Goal: Task Accomplishment & Management: Manage account settings

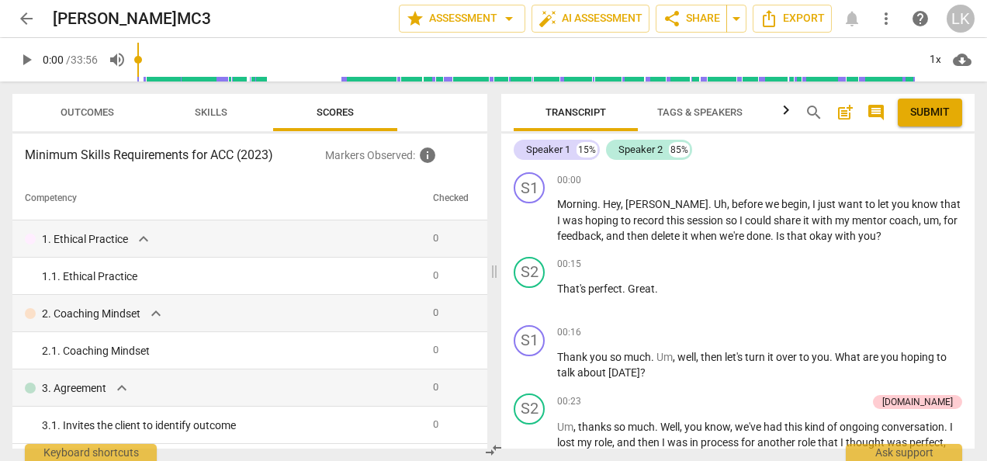
click at [215, 109] on span "Skills" at bounding box center [211, 112] width 33 height 12
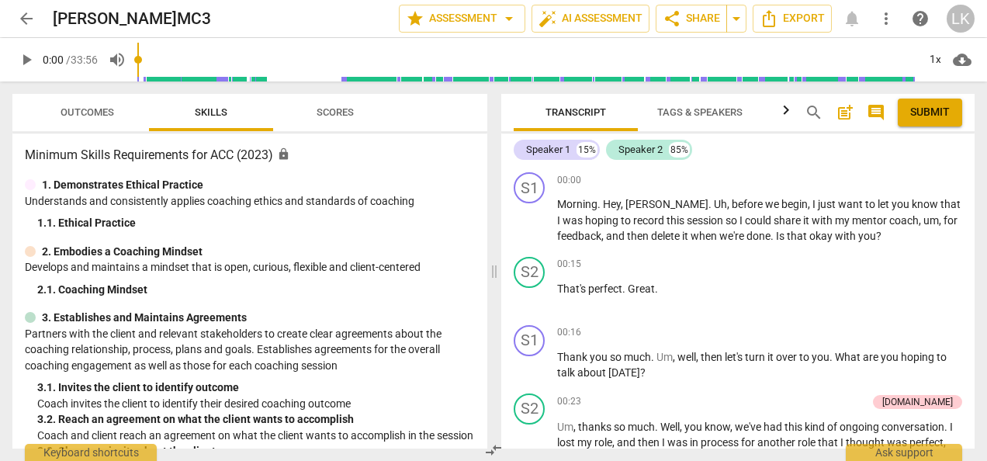
click at [322, 108] on span "Scores" at bounding box center [334, 112] width 37 height 12
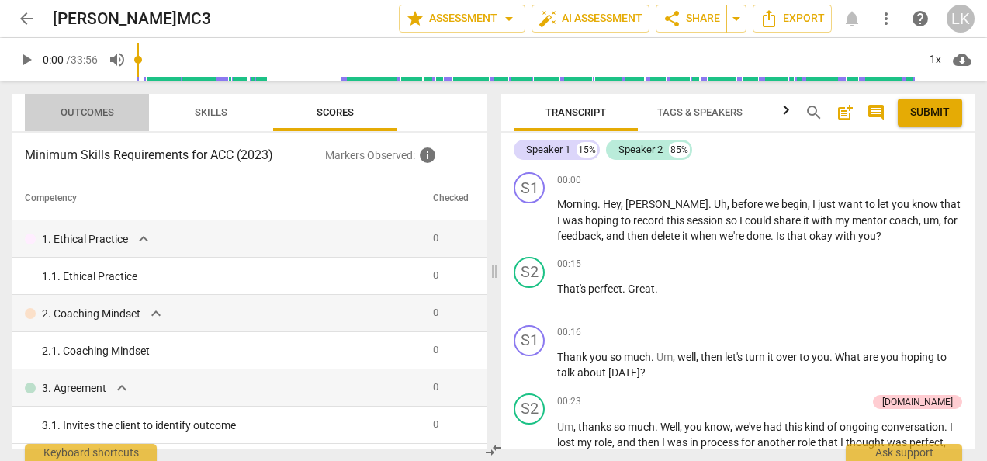
click at [101, 103] on span "Outcomes" at bounding box center [87, 112] width 91 height 21
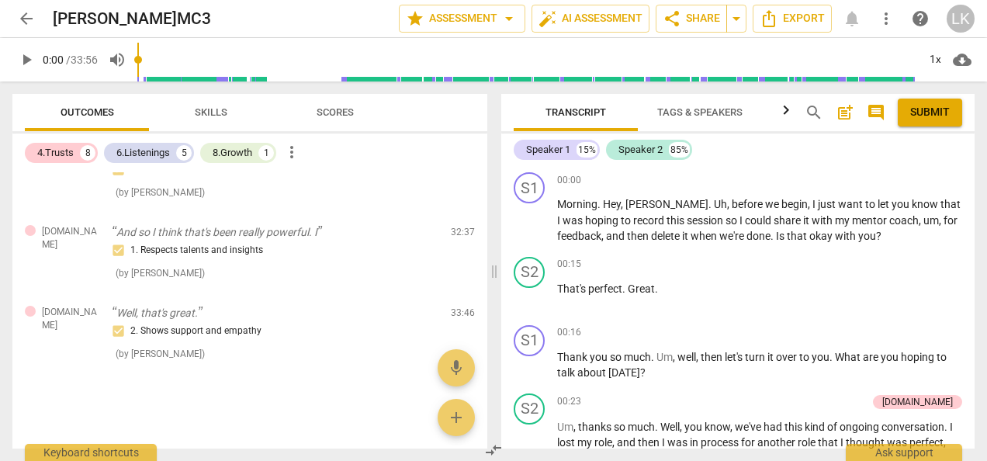
scroll to position [928, 0]
click at [26, 19] on span "arrow_back" at bounding box center [26, 18] width 19 height 19
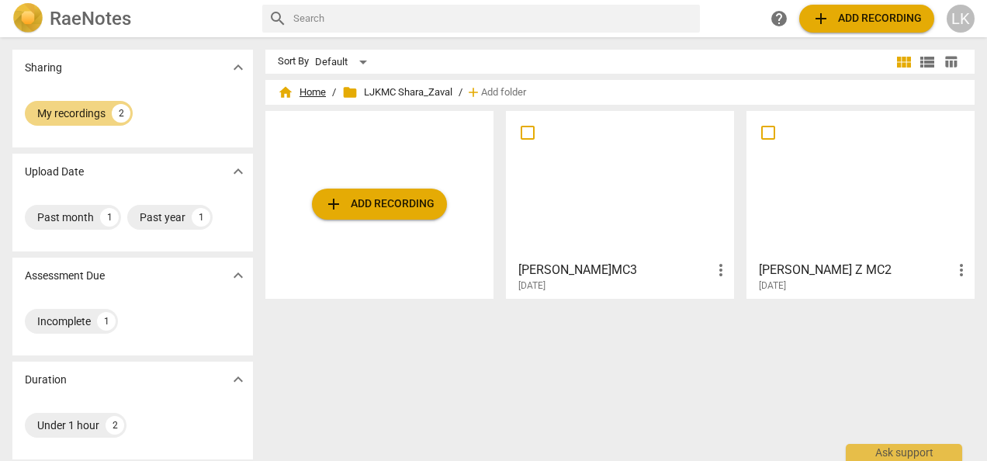
click at [313, 90] on span "home Home" at bounding box center [302, 93] width 48 height 16
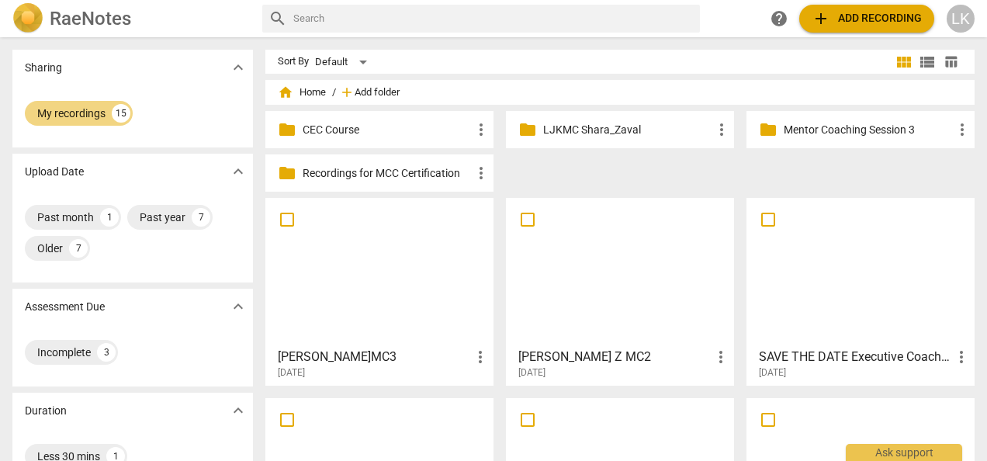
click at [366, 92] on span "Add folder" at bounding box center [377, 93] width 45 height 12
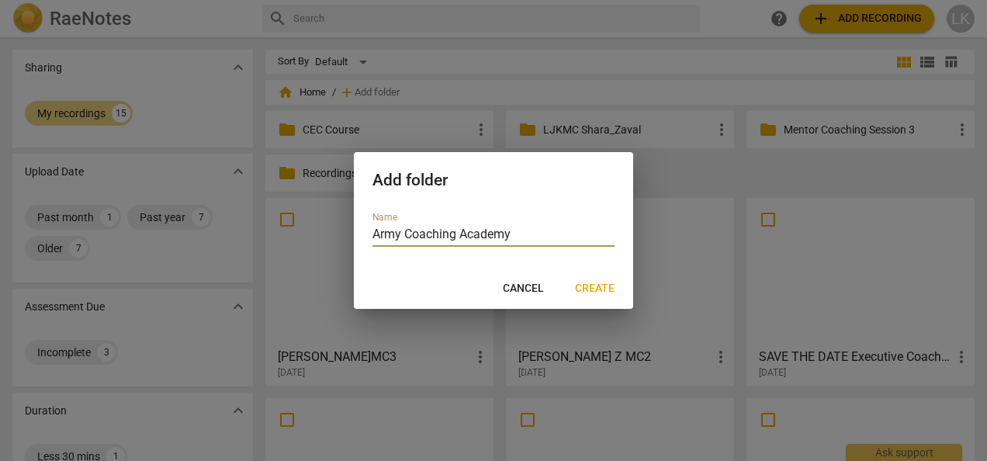
type input "Army Coaching Academy"
click at [595, 289] on span "Create" at bounding box center [595, 289] width 40 height 16
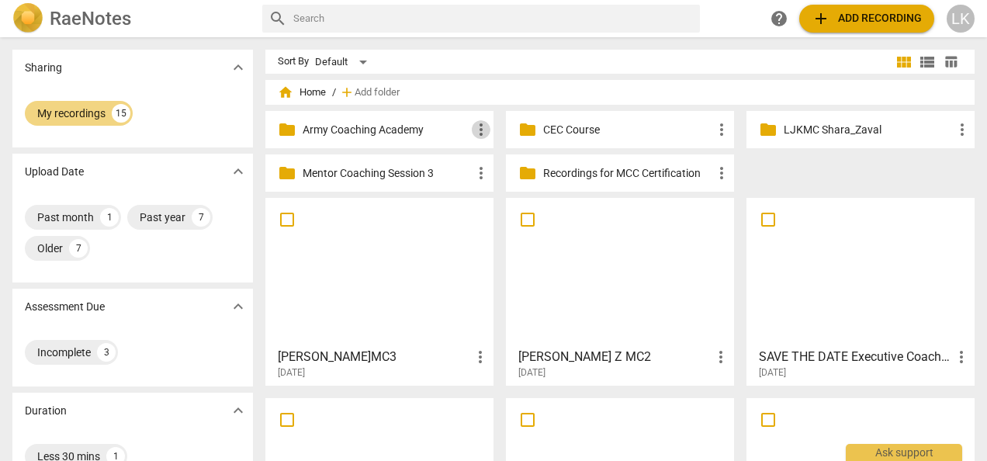
click at [479, 132] on span "more_vert" at bounding box center [481, 129] width 19 height 19
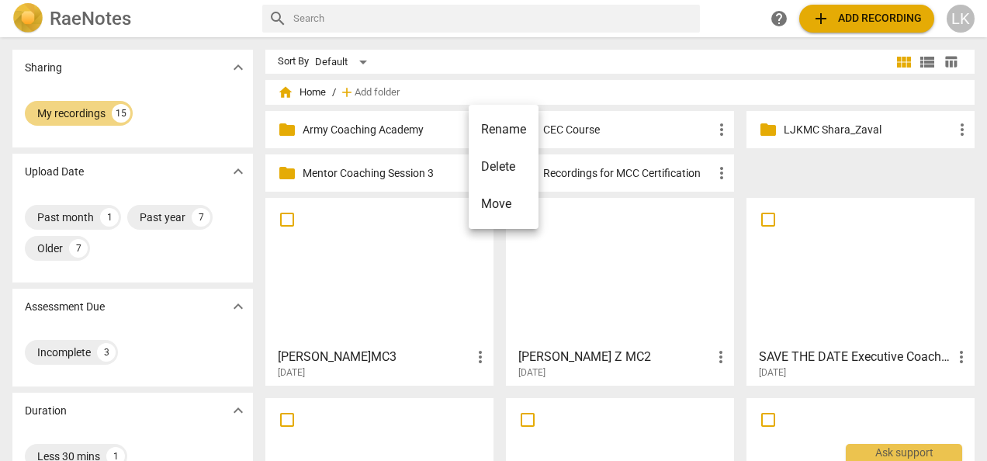
click at [379, 126] on div at bounding box center [493, 230] width 987 height 461
click at [378, 126] on p "Army Coaching Academy" at bounding box center [387, 130] width 169 height 16
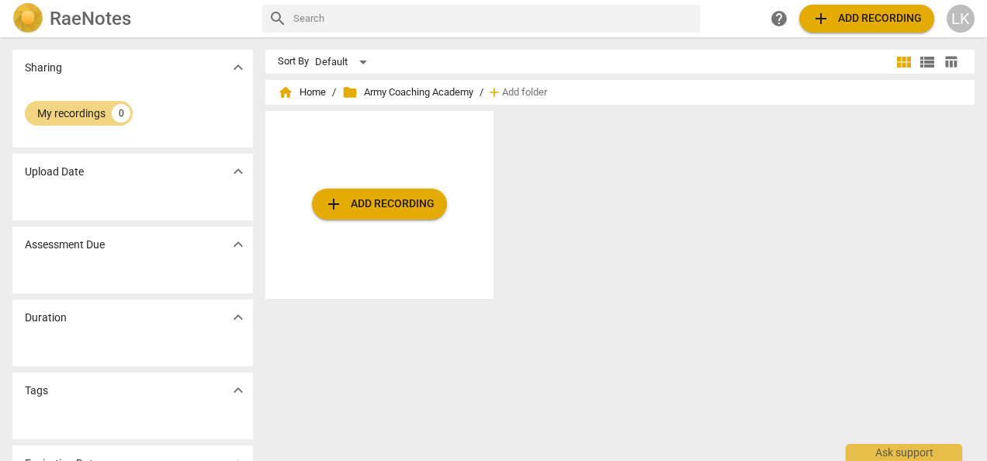
click at [406, 202] on span "add Add recording" at bounding box center [379, 204] width 110 height 19
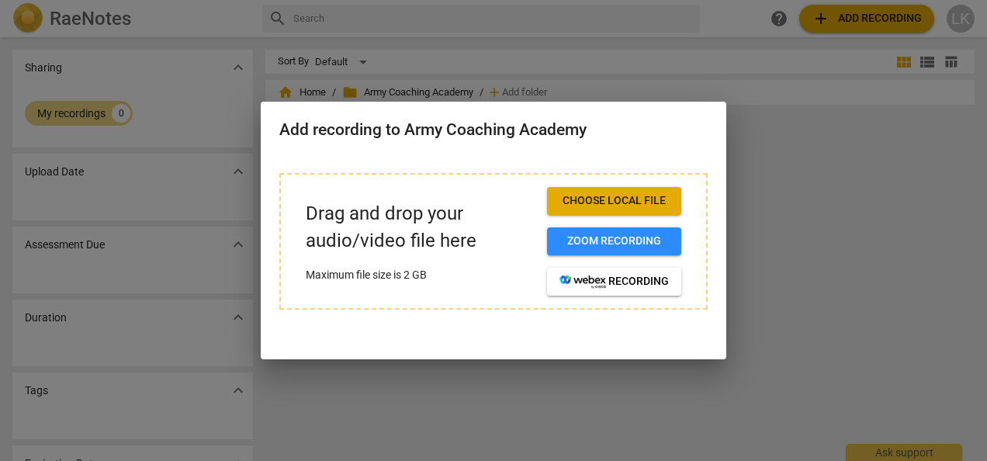
click at [657, 130] on h2 "Add recording to Army Coaching Academy" at bounding box center [493, 129] width 428 height 19
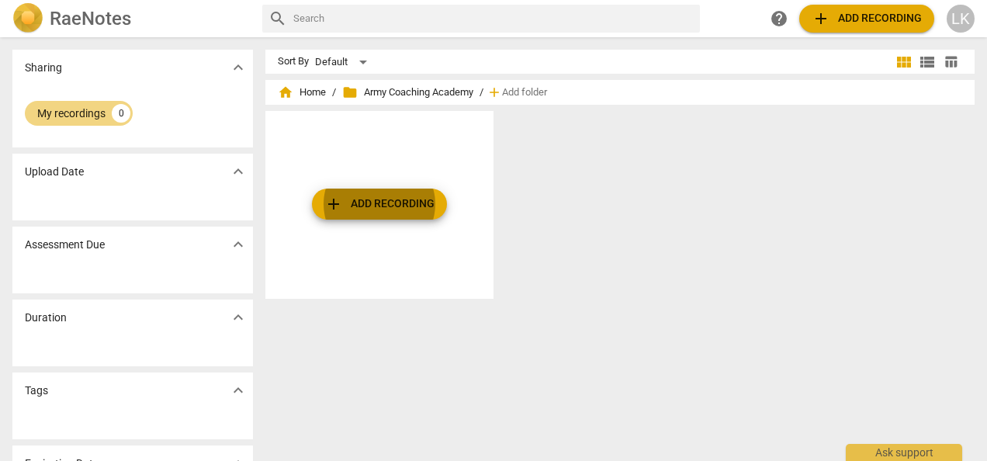
click at [657, 170] on div "add Add recording" at bounding box center [625, 211] width 721 height 200
